Goal: Transaction & Acquisition: Obtain resource

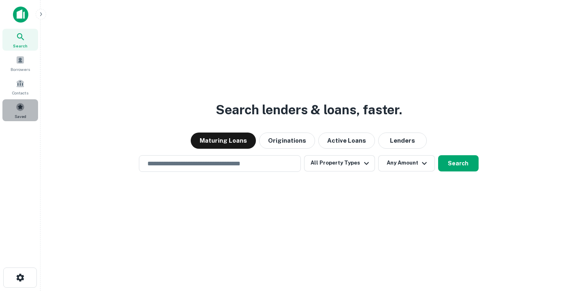
click at [21, 108] on span at bounding box center [20, 106] width 9 height 9
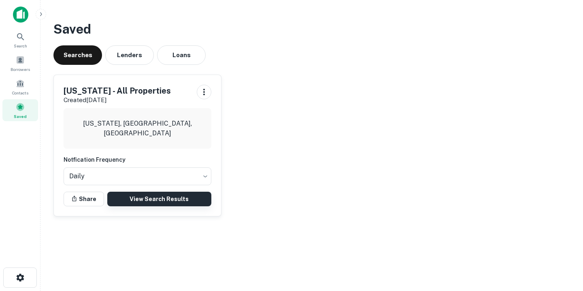
click at [175, 199] on link "View Search Results" at bounding box center [159, 199] width 104 height 15
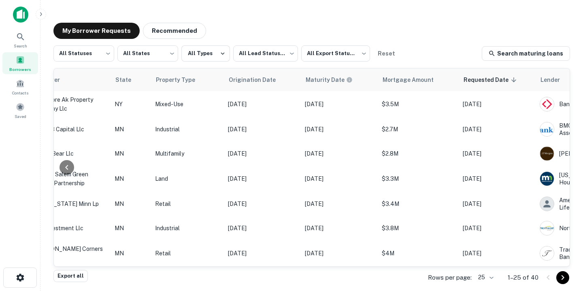
scroll to position [0, 360]
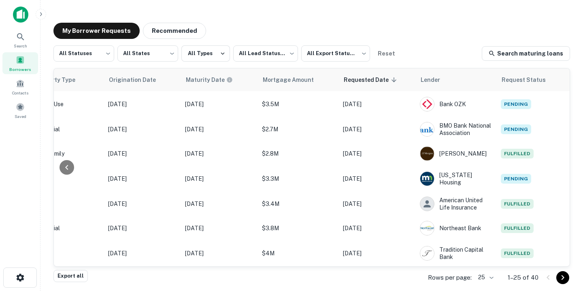
click at [75, 167] on div at bounding box center [67, 167] width 26 height 198
click at [72, 167] on div at bounding box center [67, 167] width 15 height 15
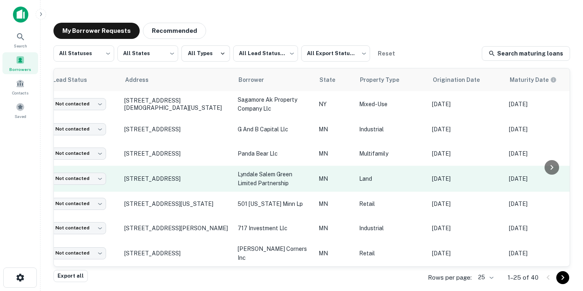
scroll to position [0, 20]
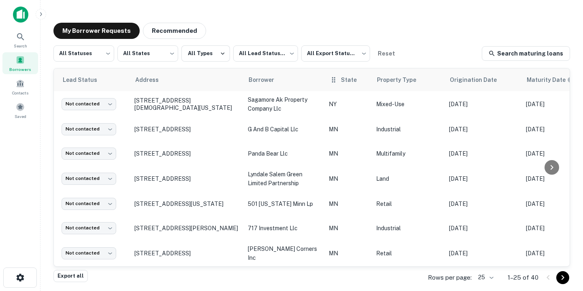
click at [336, 81] on icon at bounding box center [334, 80] width 8 height 10
click at [360, 79] on icon at bounding box center [362, 79] width 5 height 5
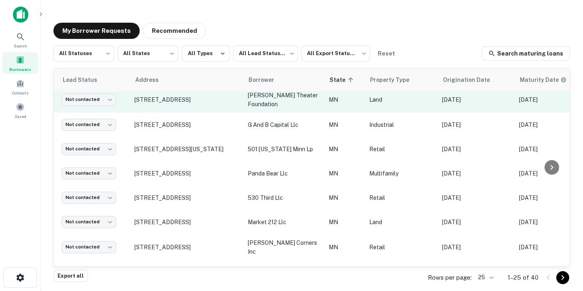
scroll to position [79, 20]
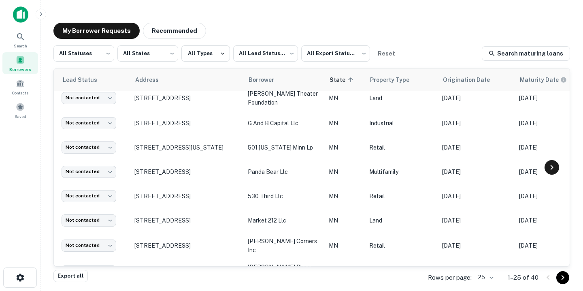
click at [553, 167] on icon at bounding box center [552, 167] width 10 height 10
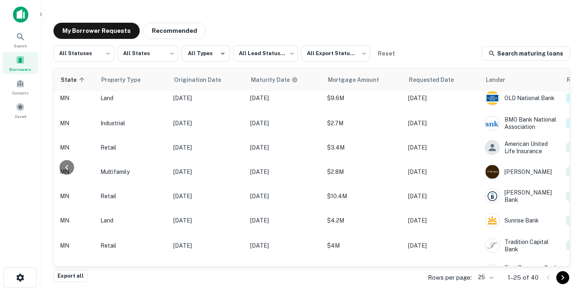
scroll to position [79, 360]
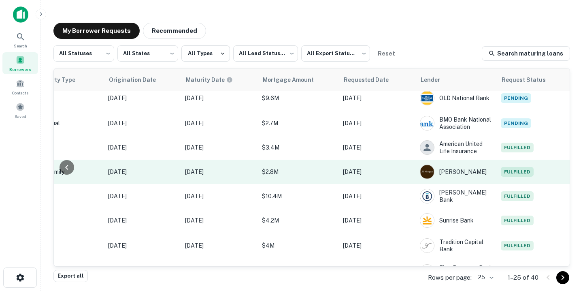
click at [402, 173] on p "[DATE]" at bounding box center [377, 171] width 69 height 9
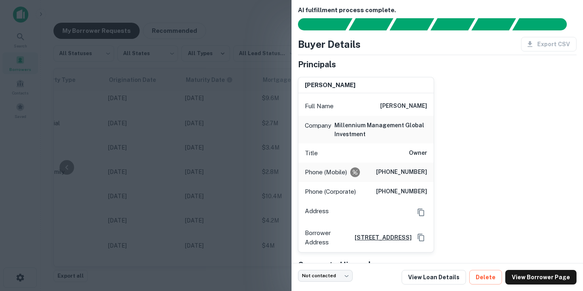
scroll to position [0, 0]
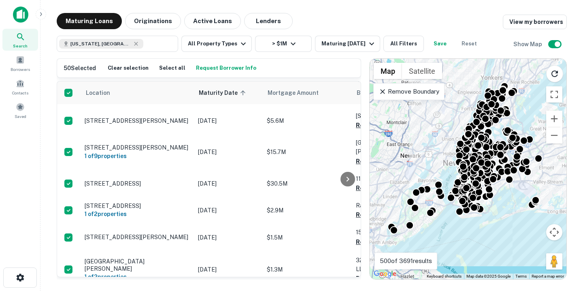
scroll to position [1225, 0]
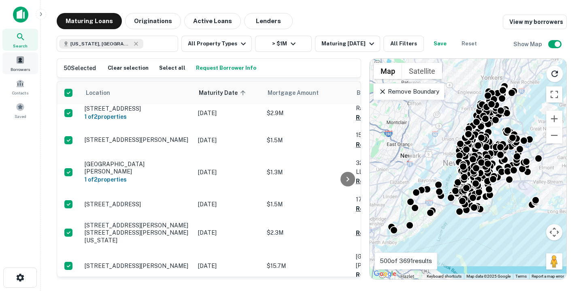
click at [17, 67] on span "Borrowers" at bounding box center [20, 69] width 19 height 6
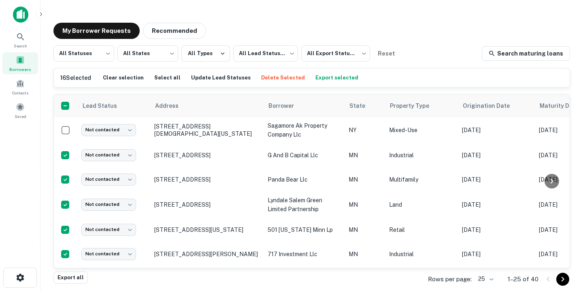
click at [315, 80] on button "Export selected" at bounding box center [336, 78] width 47 height 12
